Goal: Task Accomplishment & Management: Complete application form

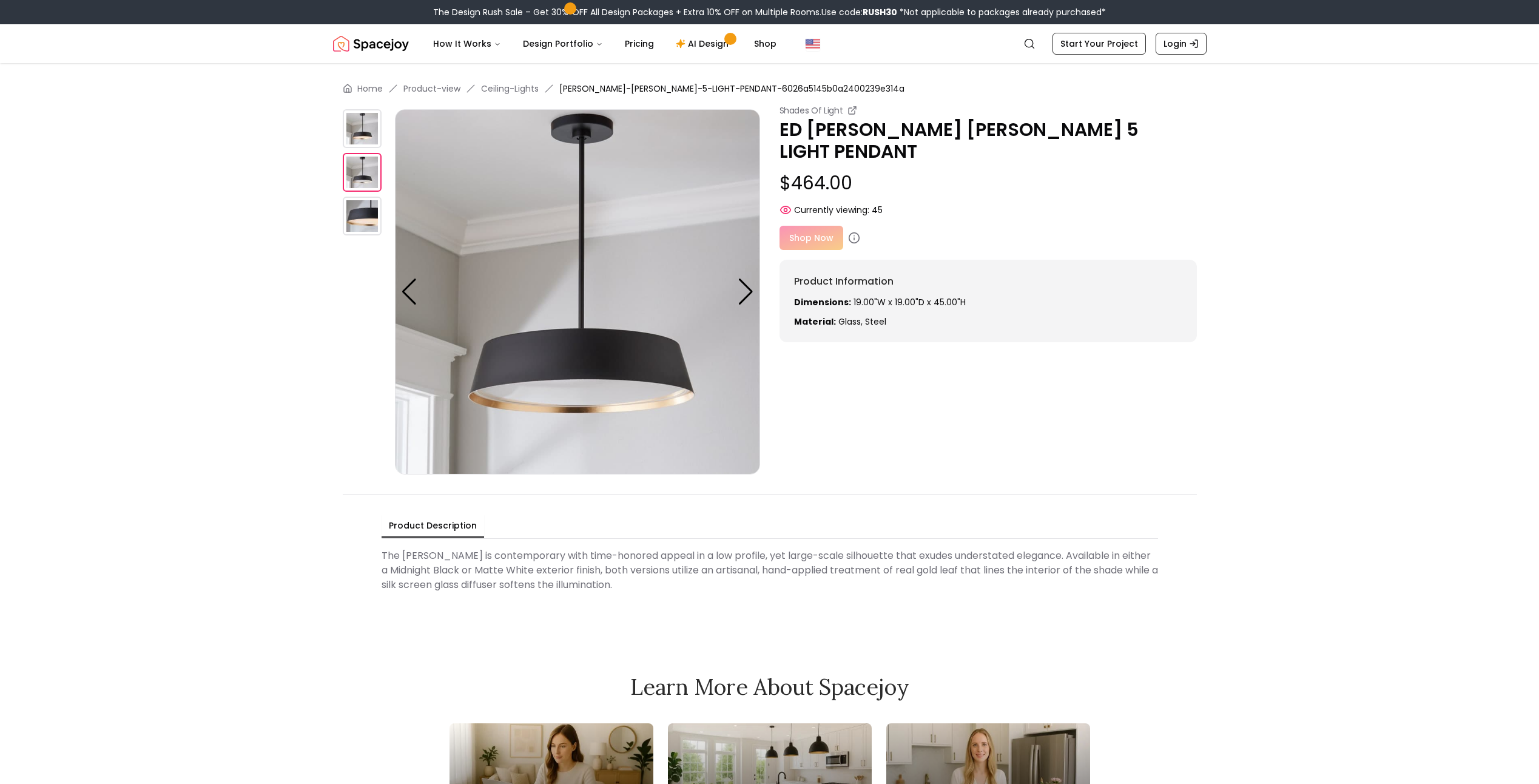
click at [373, 140] on img at bounding box center [362, 128] width 39 height 39
click at [364, 181] on img at bounding box center [362, 173] width 39 height 39
click at [365, 221] on img at bounding box center [362, 216] width 39 height 39
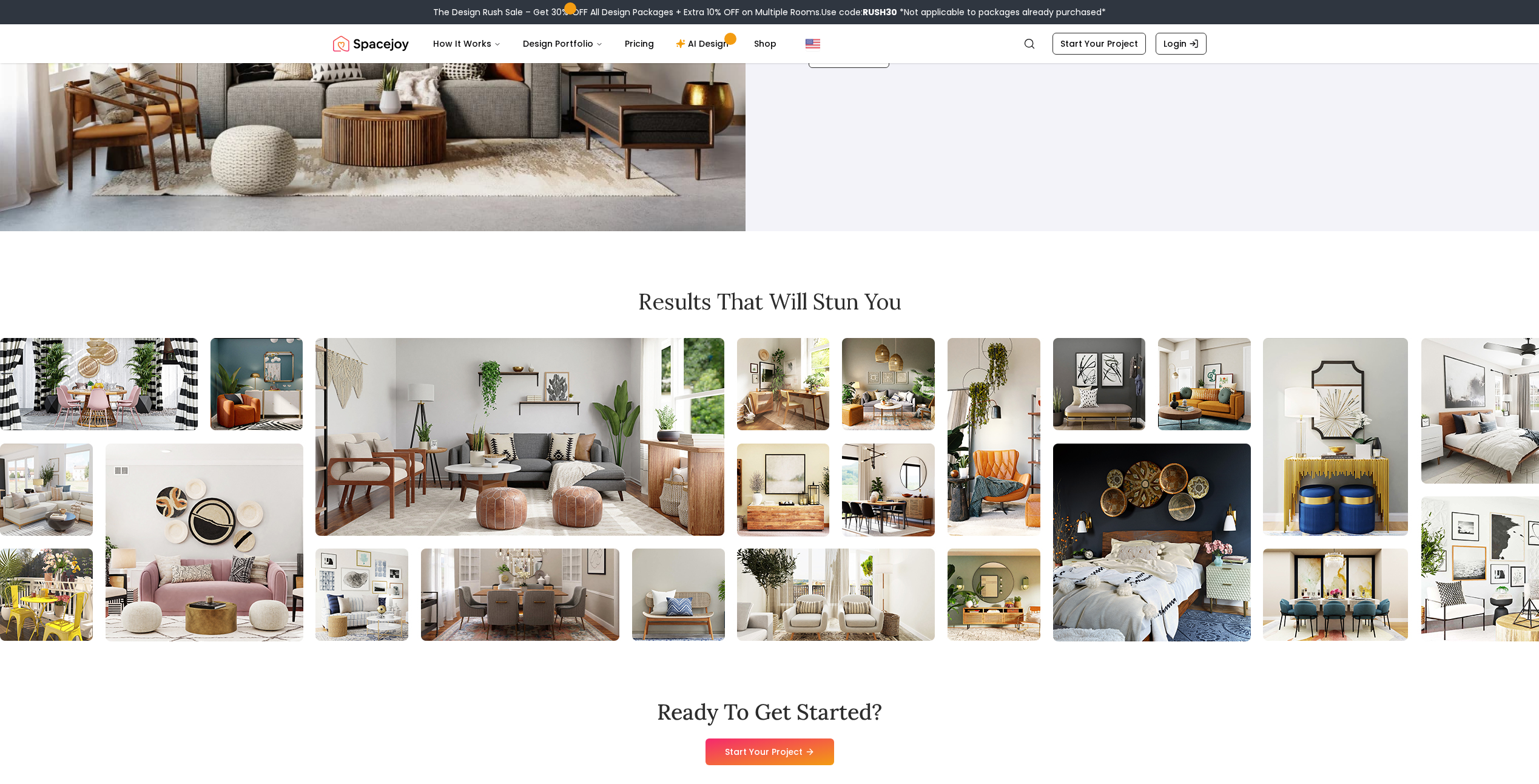
scroll to position [1274, 0]
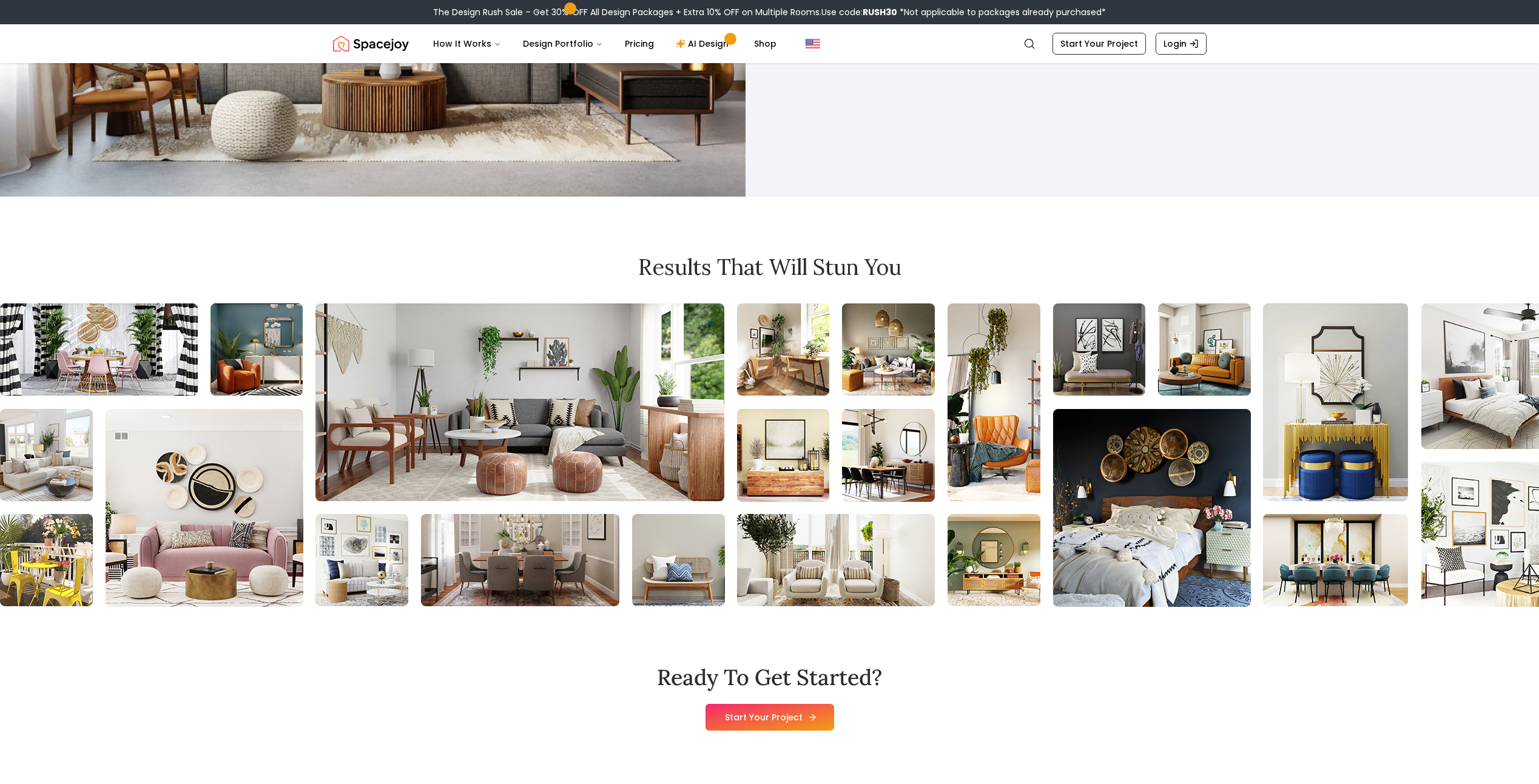
click at [804, 724] on link "Start Your Project" at bounding box center [770, 717] width 128 height 27
click at [812, 718] on icon at bounding box center [814, 716] width 3 height 6
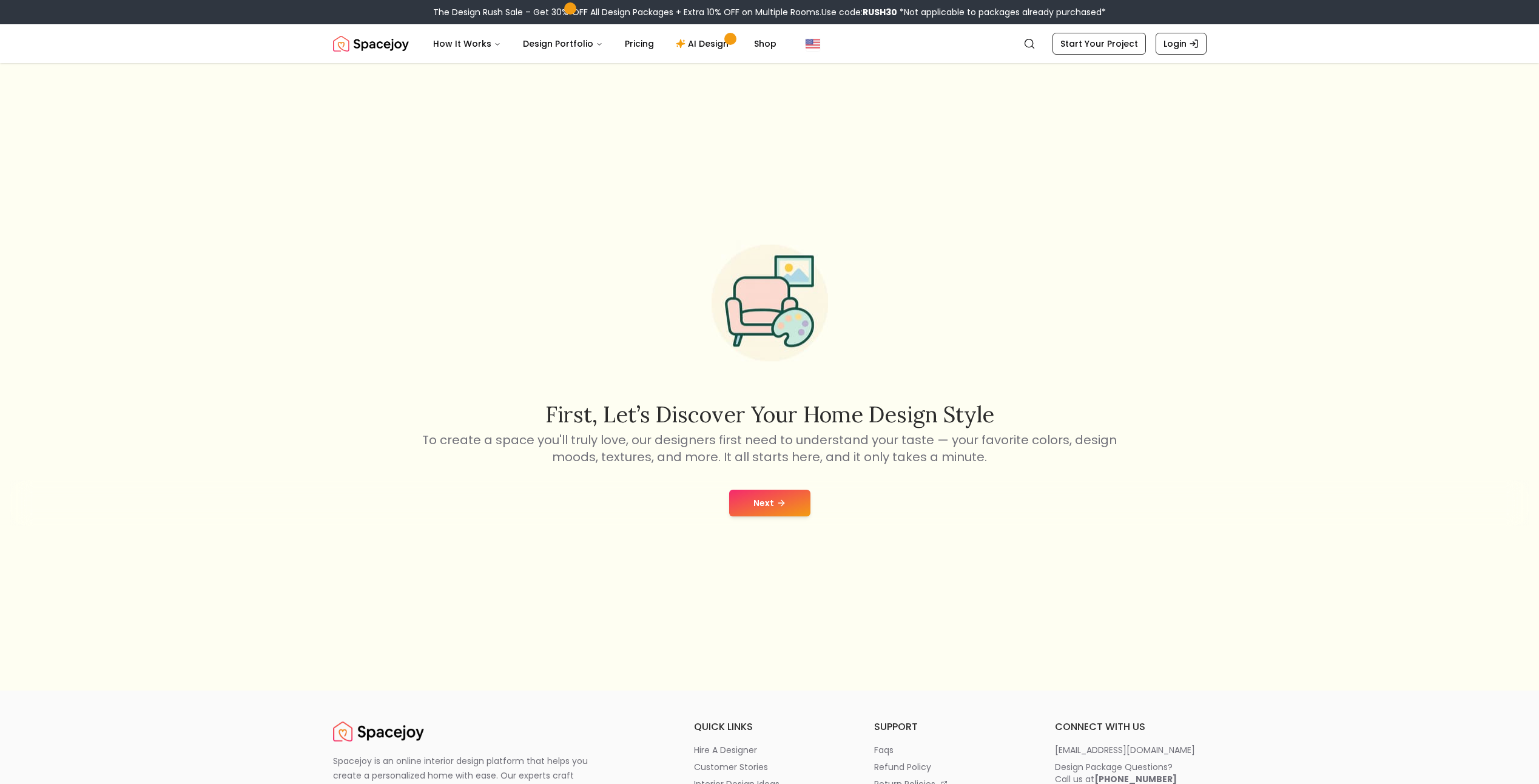
click at [774, 510] on button "Next" at bounding box center [770, 503] width 81 height 27
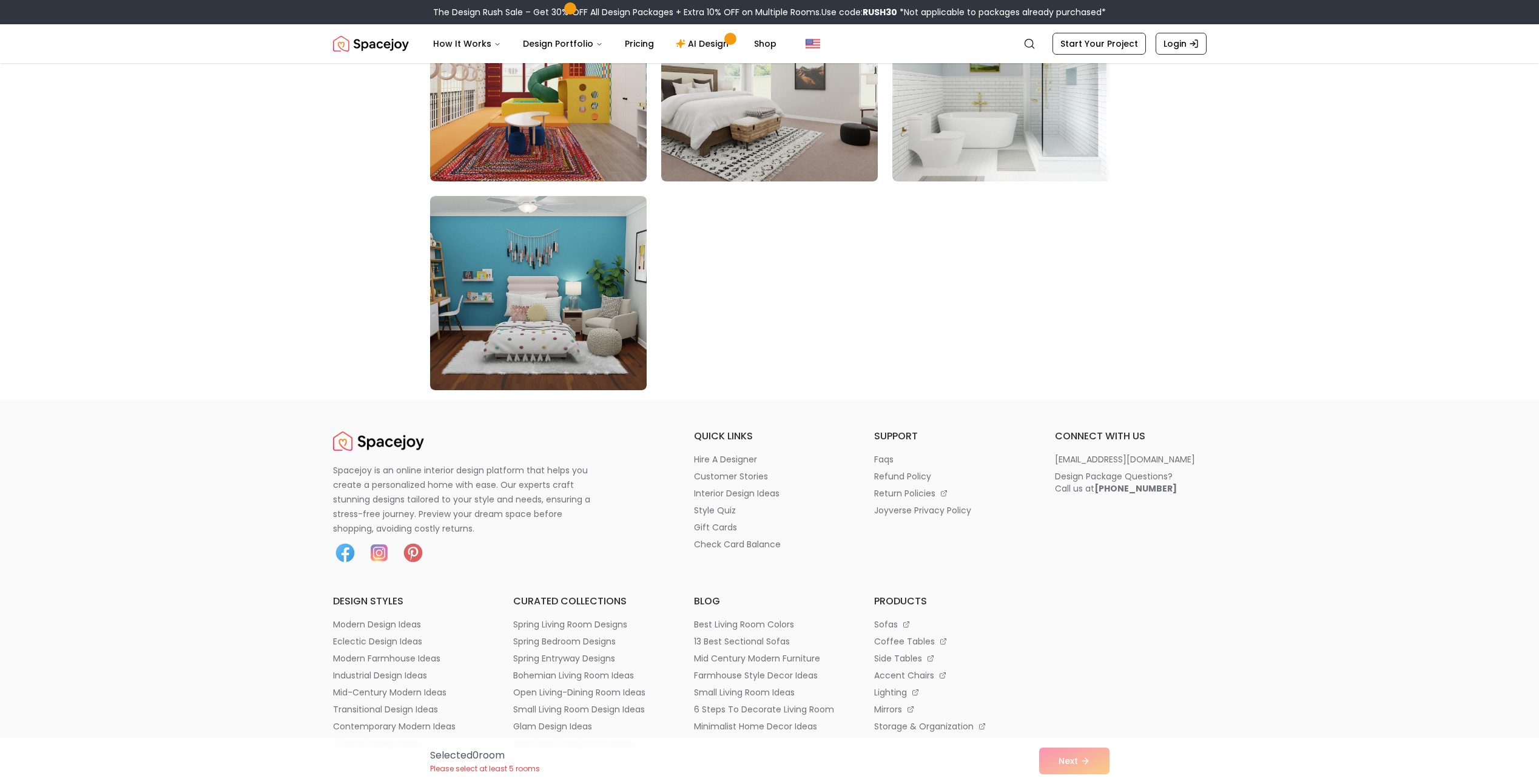
scroll to position [6916, 0]
